Goal: Task Accomplishment & Management: Use online tool/utility

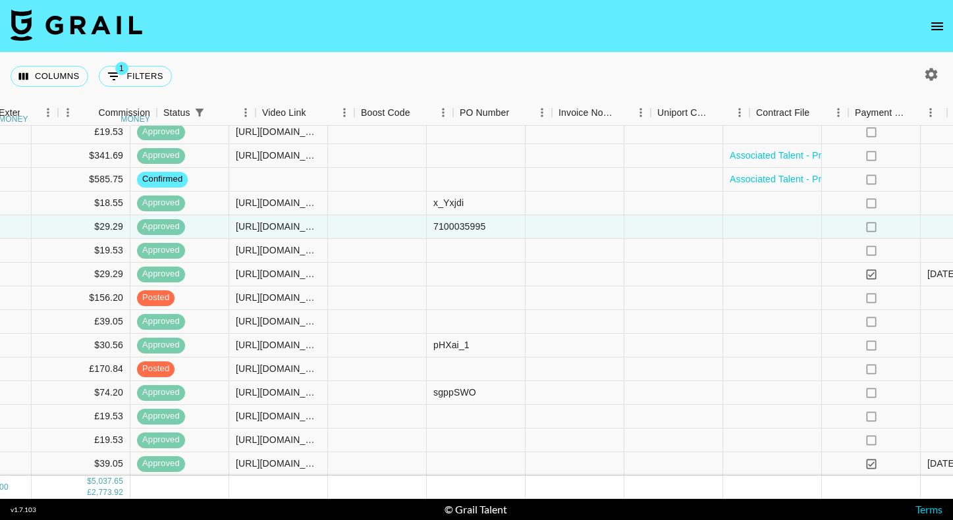
scroll to position [2397, 1047]
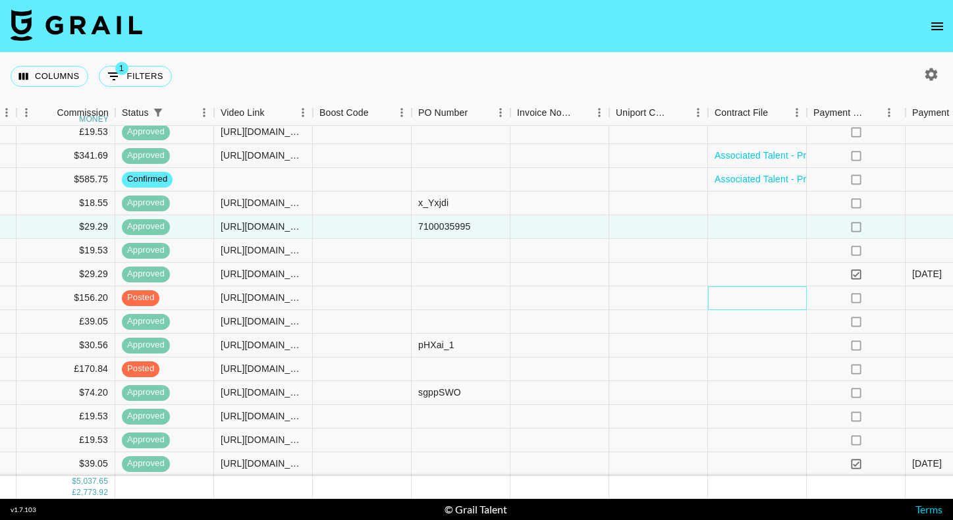
click at [736, 296] on div at bounding box center [757, 298] width 99 height 24
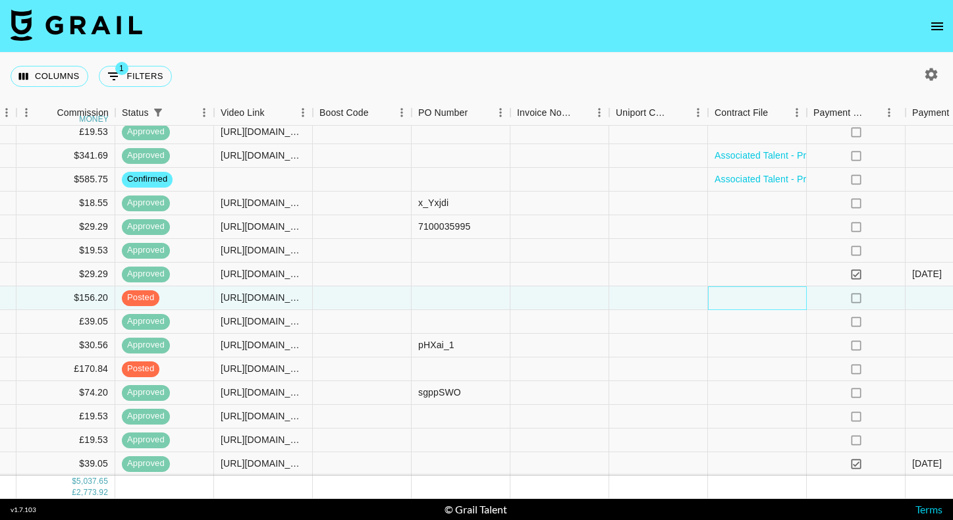
click at [736, 296] on div at bounding box center [757, 298] width 99 height 24
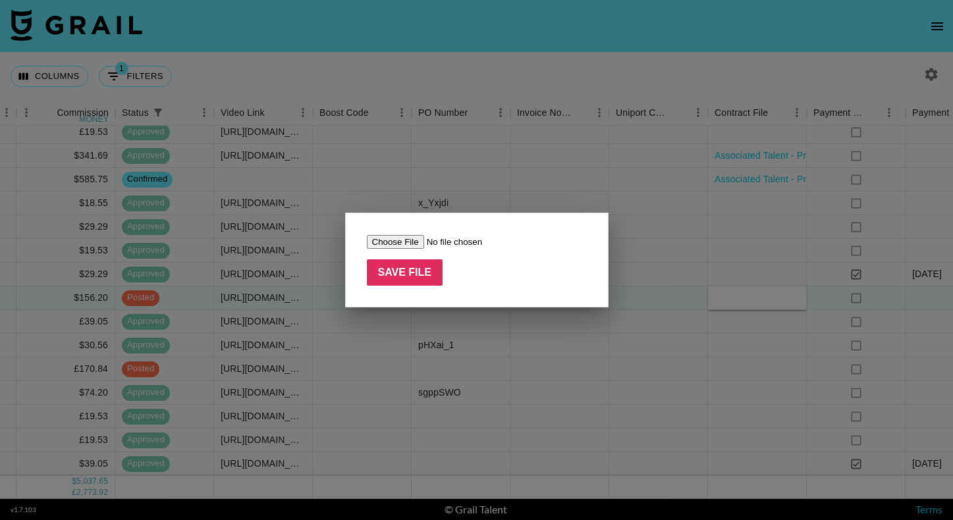
click at [408, 242] on input "file" at bounding box center [450, 242] width 167 height 14
type input "C:\fakepath\Airbrush Agreement.jpg"
click at [419, 269] on input "Save File" at bounding box center [405, 272] width 76 height 26
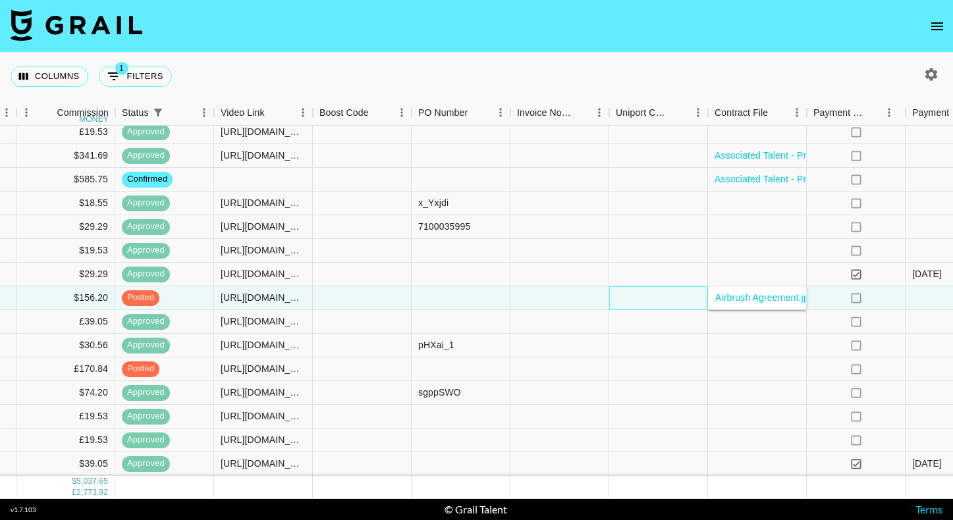
click at [627, 298] on div at bounding box center [658, 298] width 99 height 24
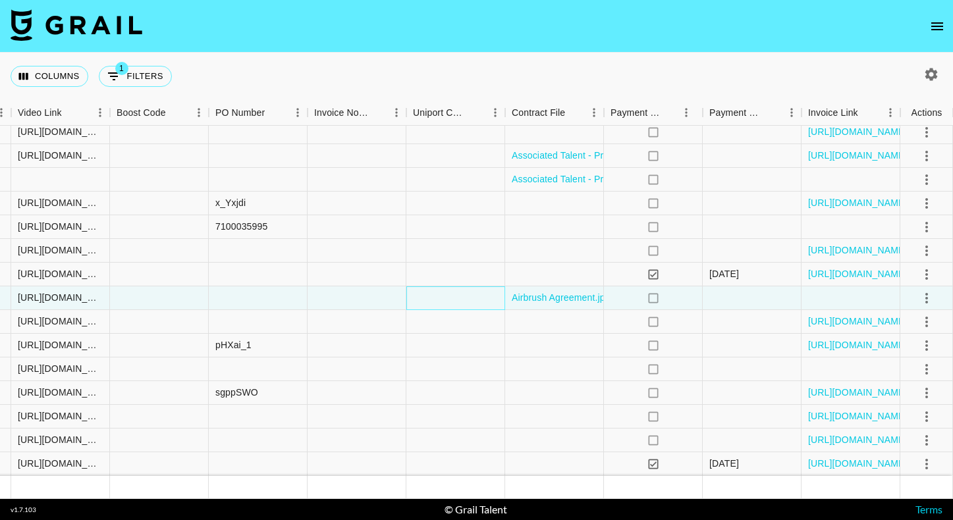
scroll to position [2397, 1249]
click at [928, 300] on icon "select merge strategy" at bounding box center [926, 298] width 16 height 16
click at [892, 421] on div "Approve" at bounding box center [898, 421] width 40 height 16
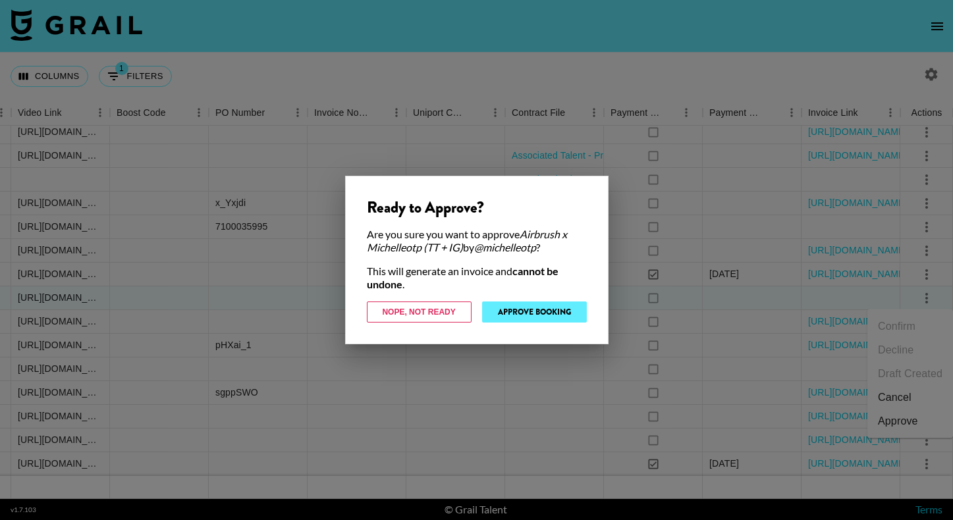
click at [552, 311] on button "Approve Booking" at bounding box center [534, 312] width 105 height 21
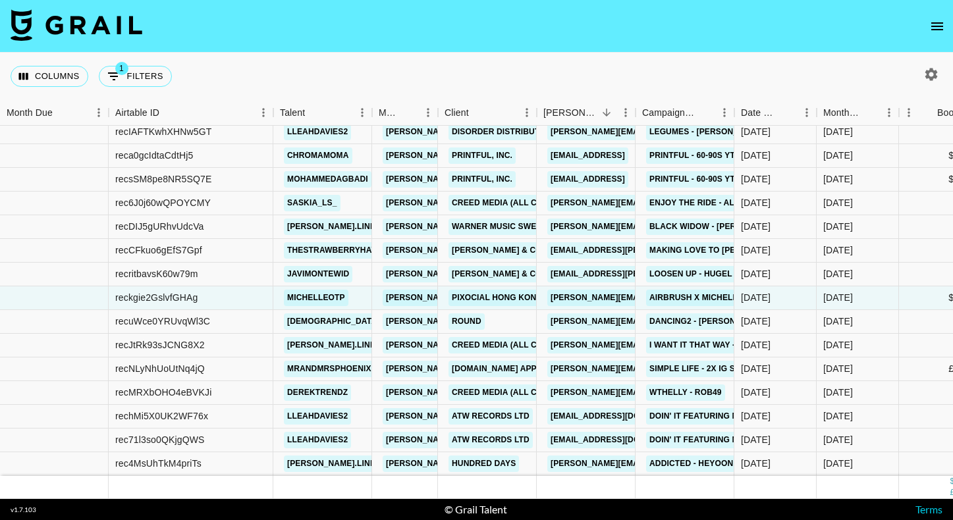
scroll to position [2397, 0]
click at [180, 295] on div "reckgie2GslvfGHAg" at bounding box center [156, 297] width 82 height 13
copy div "reckgie2GslvfGHAg"
